Goal: Task Accomplishment & Management: Manage account settings

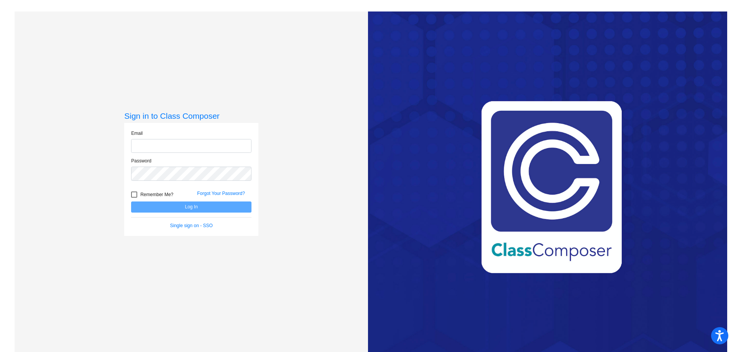
type input "[EMAIL_ADDRESS][PERSON_NAME][DOMAIN_NAME]"
click at [193, 214] on form "Email [EMAIL_ADDRESS][PERSON_NAME][DOMAIN_NAME] Password Remember Me? Forgot Yo…" at bounding box center [191, 179] width 120 height 99
click at [197, 205] on button "Log In" at bounding box center [191, 207] width 120 height 11
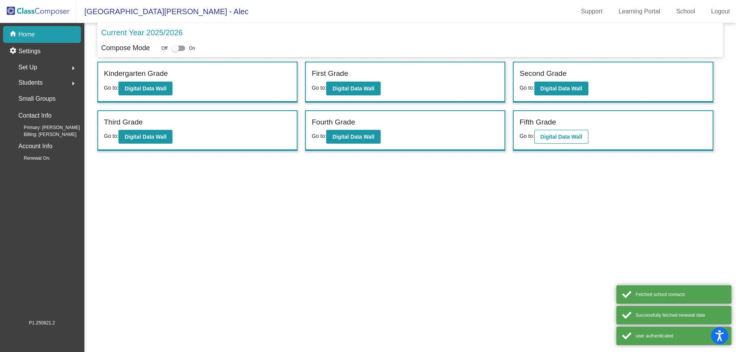
drag, startPoint x: 590, startPoint y: 131, endPoint x: 575, endPoint y: 136, distance: 15.9
click at [586, 133] on div "Fifth Grade Go to: Digital Data Wall" at bounding box center [612, 130] width 198 height 39
click at [575, 136] on b "Digital Data Wall" at bounding box center [561, 137] width 42 height 6
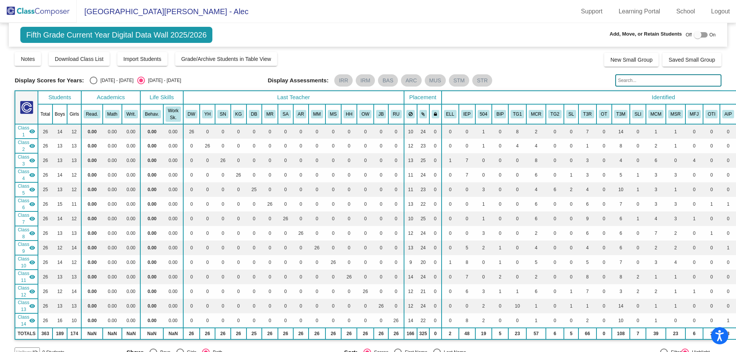
scroll to position [1256, 0]
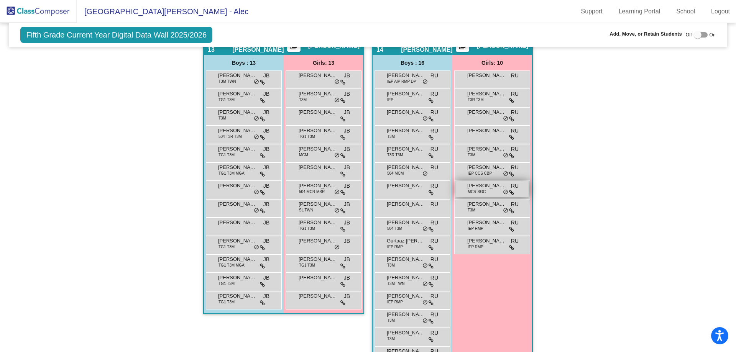
click at [478, 188] on span "[PERSON_NAME]" at bounding box center [486, 186] width 38 height 8
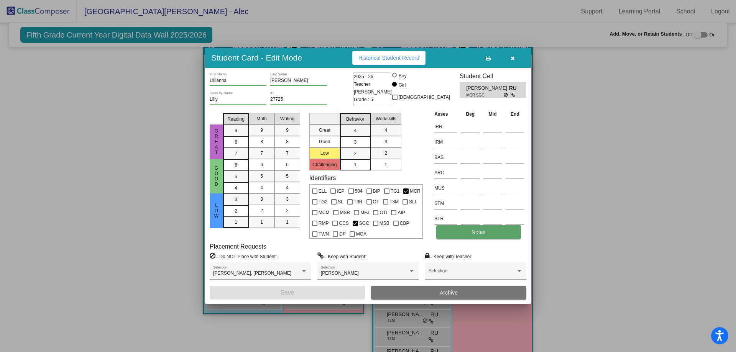
click at [479, 234] on span "Notes" at bounding box center [478, 232] width 14 height 6
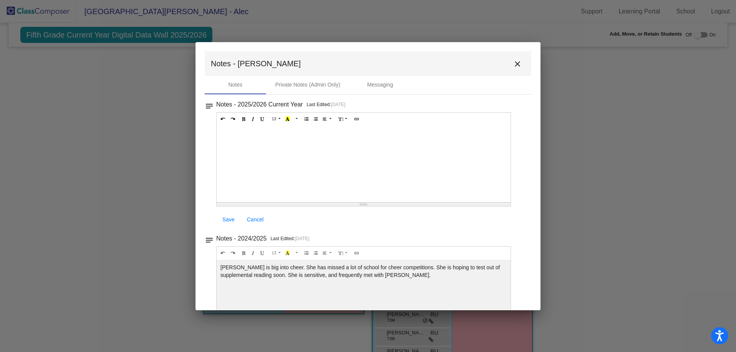
click at [513, 65] on mat-icon "close" at bounding box center [517, 63] width 9 height 9
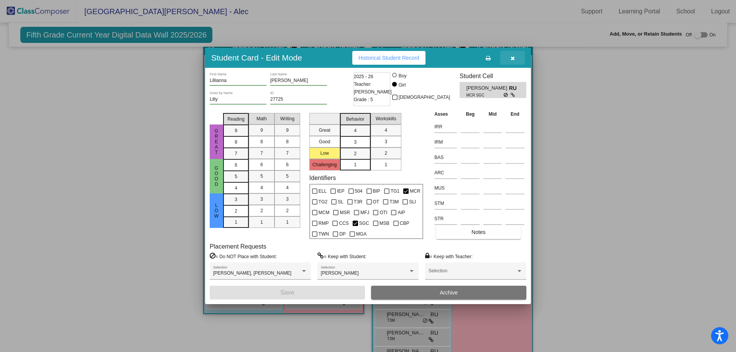
click at [511, 56] on icon "button" at bounding box center [512, 58] width 4 height 5
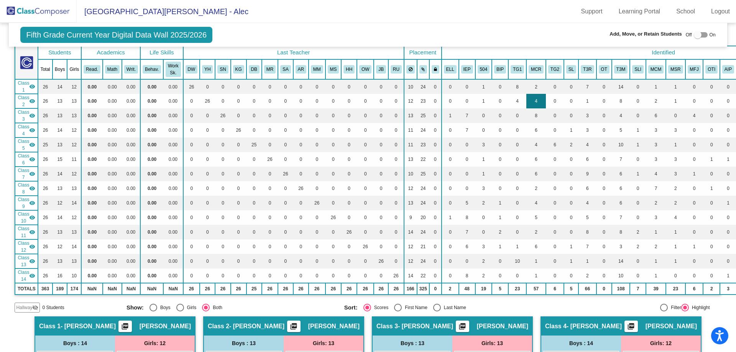
scroll to position [0, 0]
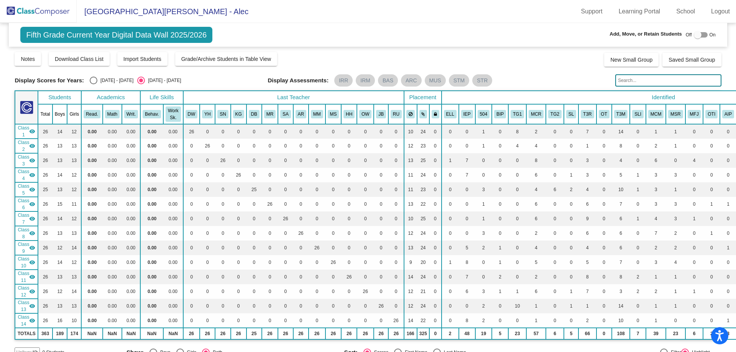
drag, startPoint x: 126, startPoint y: 82, endPoint x: 112, endPoint y: 83, distance: 13.9
click at [124, 82] on mat-radio-group "[DATE] - [DATE] [DATE] - [DATE]" at bounding box center [135, 81] width 91 height 8
click at [112, 83] on div "[DATE] - [DATE]" at bounding box center [115, 80] width 36 height 7
click at [93, 84] on input "[DATE] - [DATE]" at bounding box center [93, 84] width 0 height 0
radio input "true"
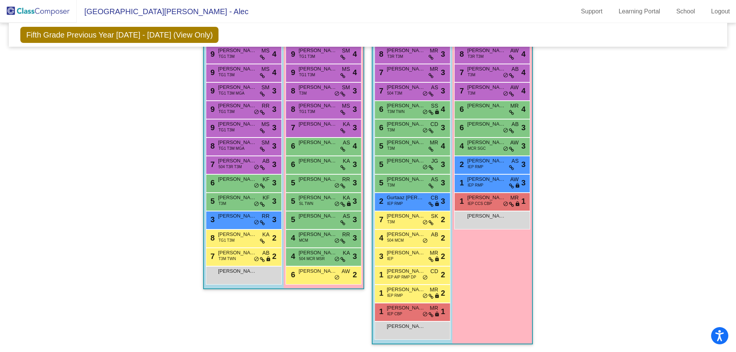
scroll to position [1245, 0]
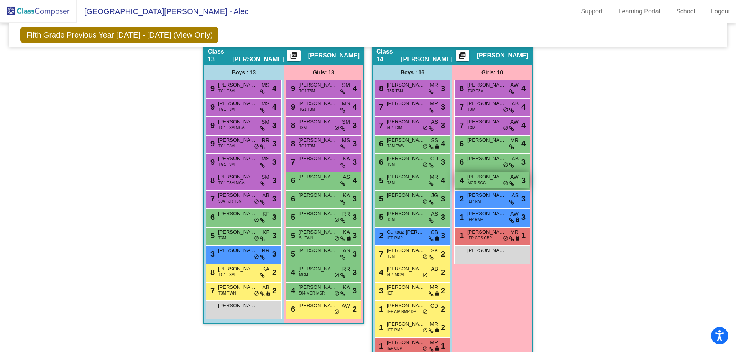
click at [489, 177] on span "[PERSON_NAME]" at bounding box center [486, 177] width 38 height 8
